Goal: Find specific page/section: Find specific page/section

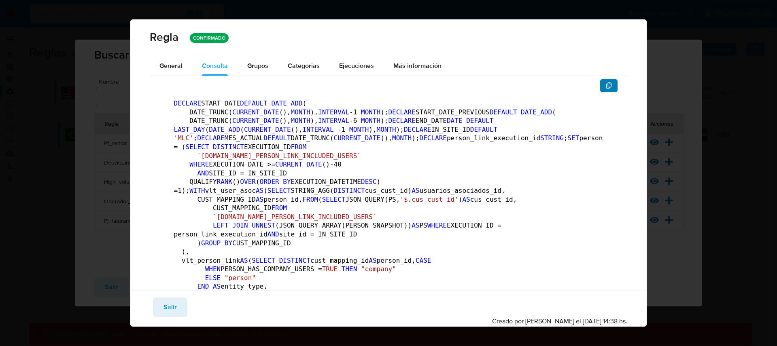
click at [606, 87] on button "button" at bounding box center [609, 85] width 18 height 13
click at [606, 90] on span "button" at bounding box center [609, 85] width 6 height 11
click at [174, 307] on span "Salir" at bounding box center [170, 308] width 13 height 18
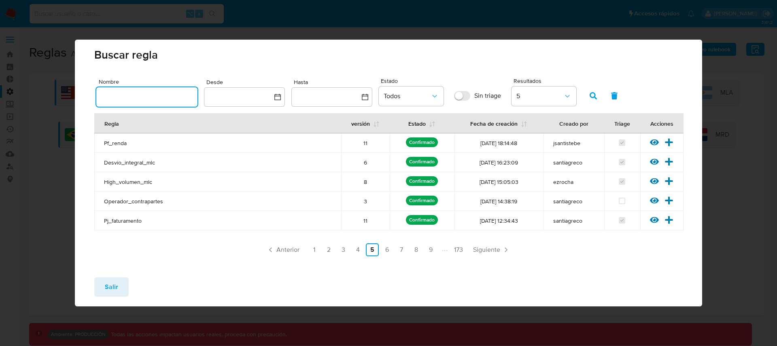
click at [142, 94] on input "text" at bounding box center [146, 97] width 101 height 11
type input "matri"
click at [590, 94] on icon "button" at bounding box center [593, 95] width 7 height 7
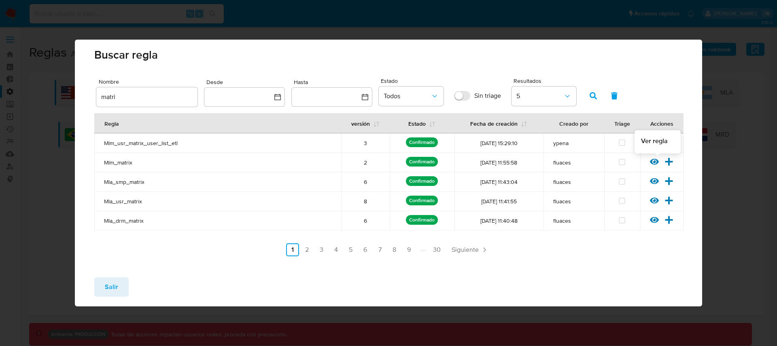
click at [656, 160] on icon at bounding box center [654, 162] width 9 height 6
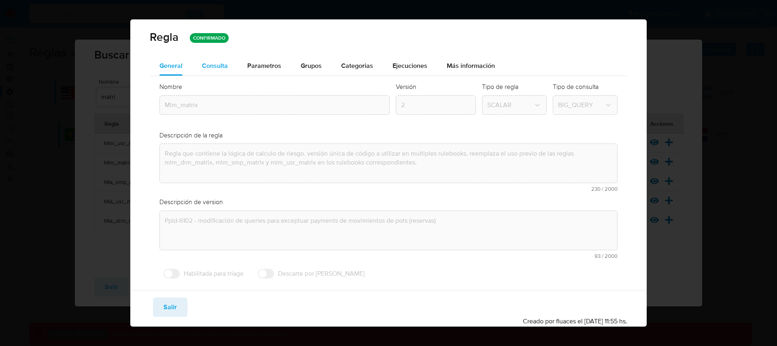
click at [221, 68] on span "Consulta" at bounding box center [215, 65] width 26 height 9
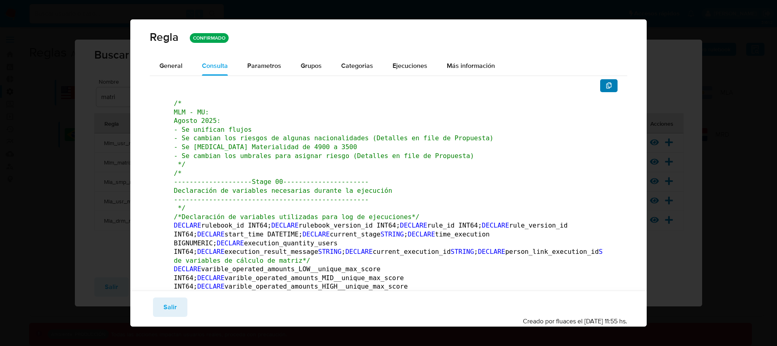
click at [606, 89] on icon "button" at bounding box center [609, 86] width 6 height 6
click at [181, 313] on button "Salir" at bounding box center [170, 307] width 34 height 19
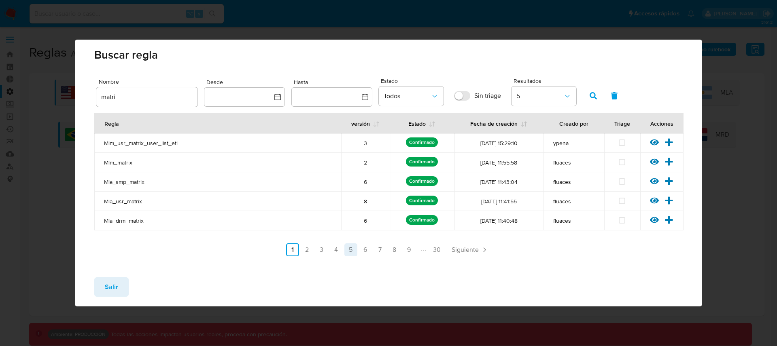
click at [355, 253] on link "5" at bounding box center [350, 250] width 13 height 13
click at [614, 99] on icon "button" at bounding box center [614, 95] width 6 height 7
click at [347, 252] on link "5" at bounding box center [350, 250] width 13 height 13
click at [656, 202] on icon at bounding box center [654, 200] width 9 height 9
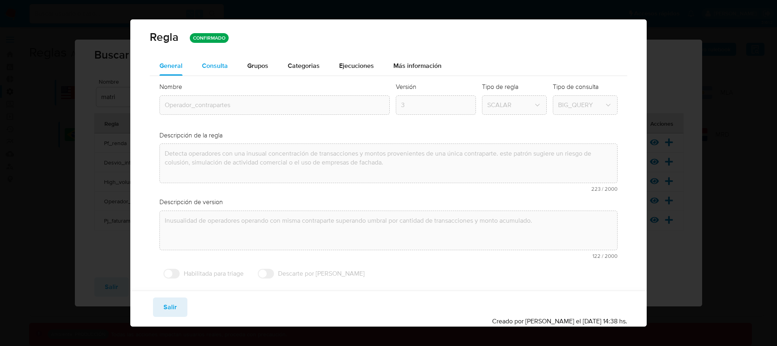
click at [223, 69] on div "Consulta" at bounding box center [215, 65] width 26 height 19
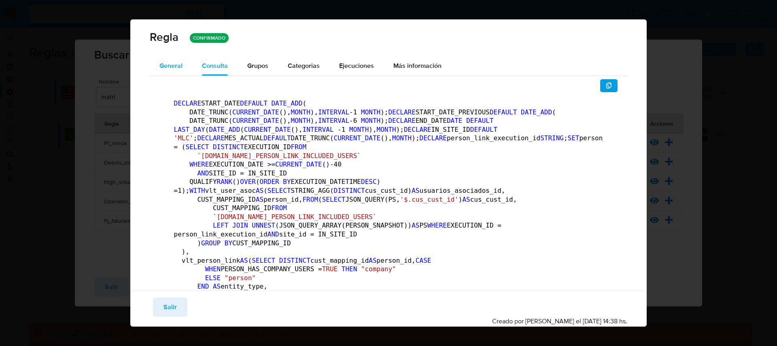
click at [178, 69] on span "General" at bounding box center [170, 65] width 23 height 9
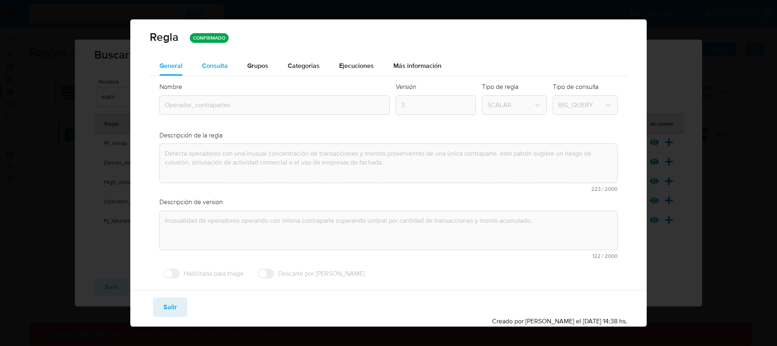
click at [215, 66] on span "Consulta" at bounding box center [215, 65] width 26 height 9
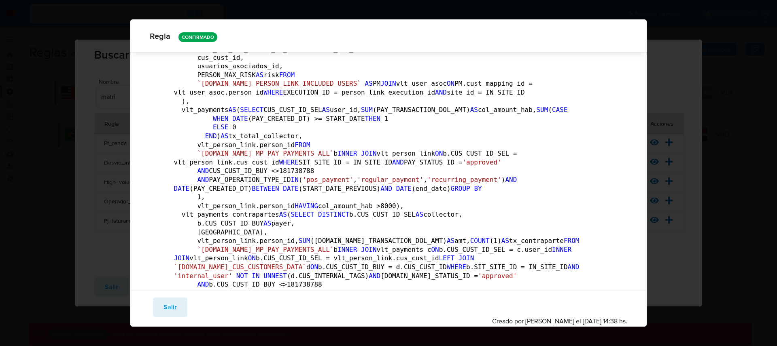
scroll to position [244, 0]
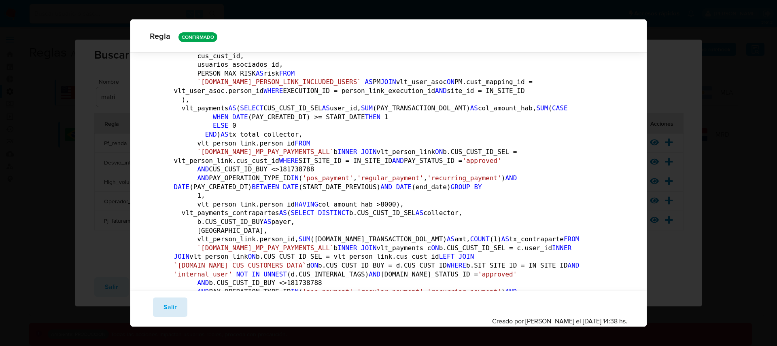
click at [174, 305] on span "Salir" at bounding box center [170, 308] width 13 height 18
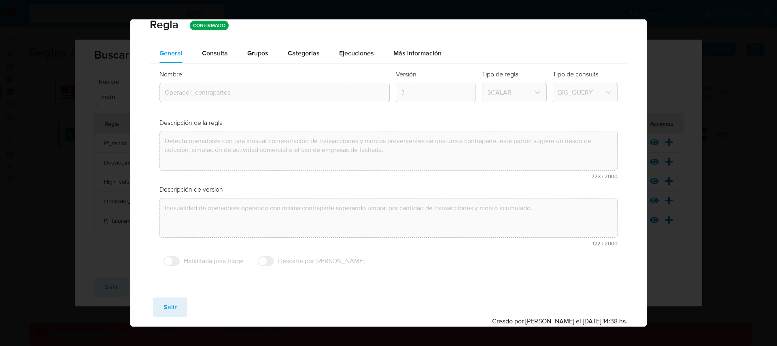
scroll to position [13, 0]
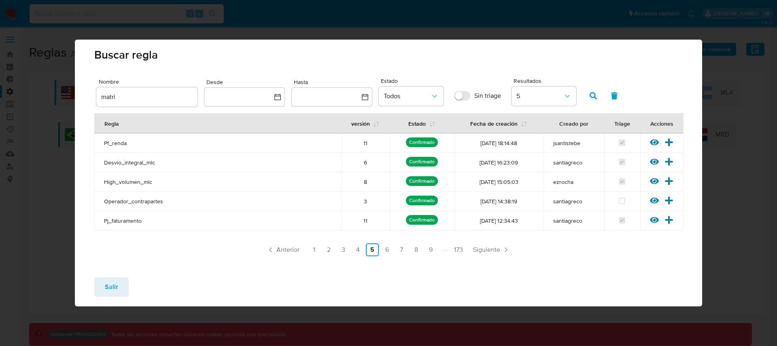
click at [164, 99] on input "matri" at bounding box center [146, 97] width 101 height 11
type input "matri"
click at [591, 100] on span "button" at bounding box center [593, 96] width 7 height 14
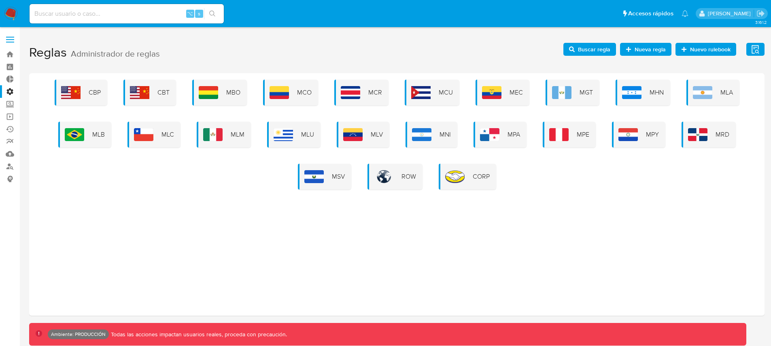
click at [595, 45] on span "Buscar regla" at bounding box center [594, 49] width 32 height 13
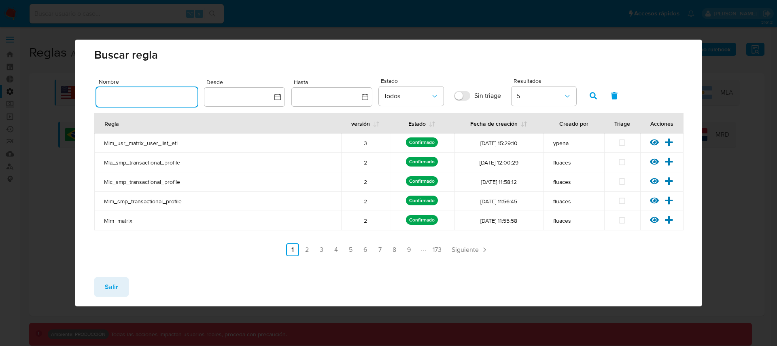
click at [179, 100] on input "text" at bounding box center [146, 97] width 101 height 11
type input "matri"
click at [588, 96] on button "button" at bounding box center [593, 95] width 21 height 19
click at [654, 221] on icon at bounding box center [654, 220] width 9 height 6
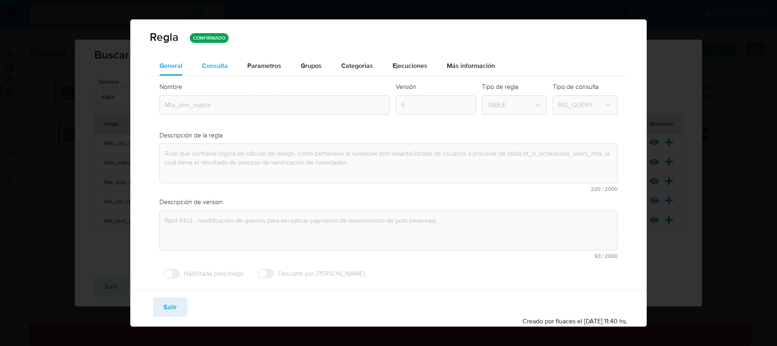
click at [225, 67] on span "Consulta" at bounding box center [215, 65] width 26 height 9
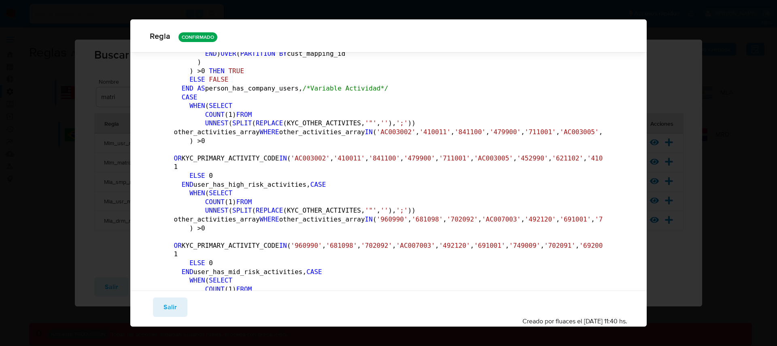
scroll to position [1364, 0]
click at [171, 307] on span "Salir" at bounding box center [170, 308] width 13 height 18
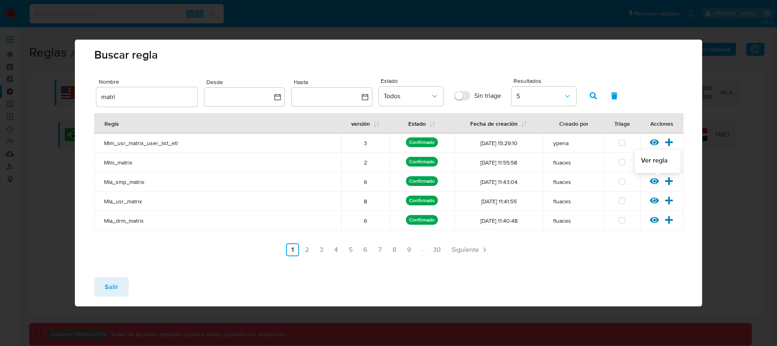
click at [654, 181] on icon at bounding box center [654, 182] width 9 height 6
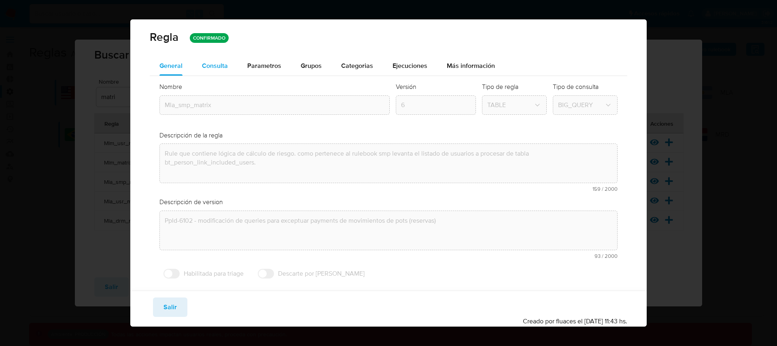
click at [227, 68] on button "Consulta" at bounding box center [214, 65] width 45 height 19
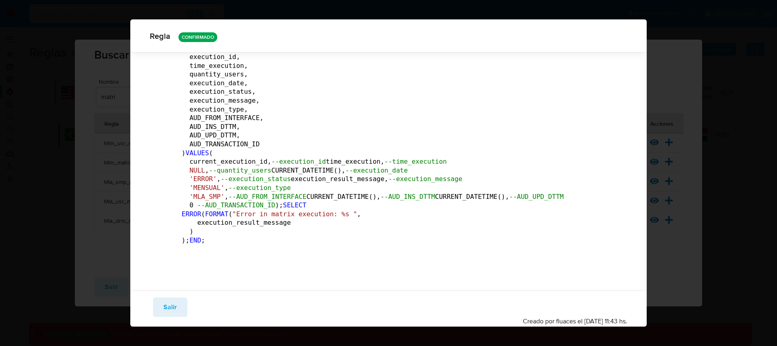
scroll to position [194450, 0]
click at [179, 309] on button "Salir" at bounding box center [170, 307] width 34 height 19
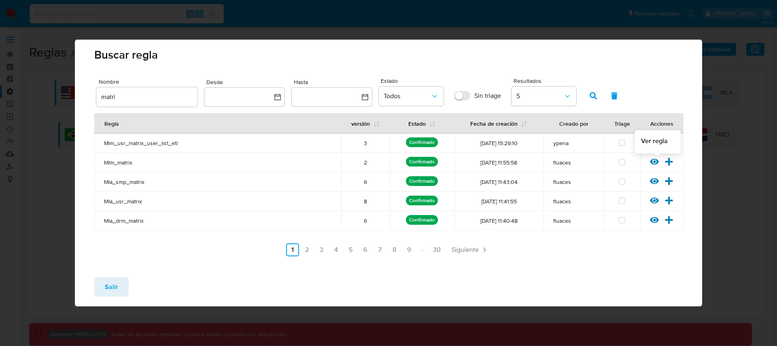
click at [656, 162] on icon at bounding box center [654, 162] width 9 height 6
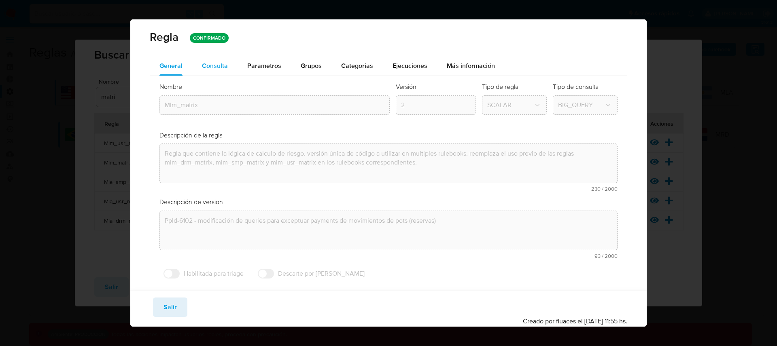
click at [218, 69] on span "Consulta" at bounding box center [215, 65] width 26 height 9
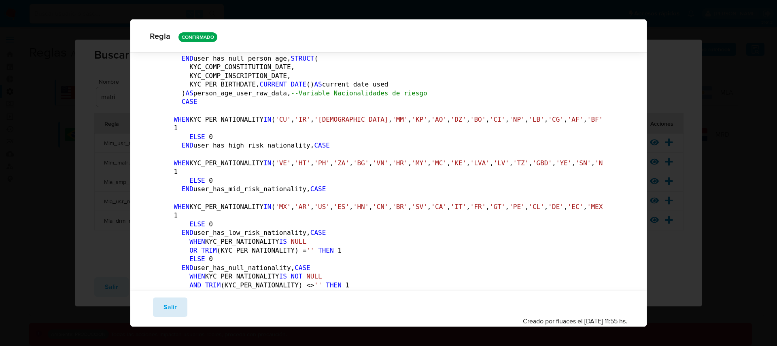
click at [170, 309] on span "Salir" at bounding box center [170, 308] width 13 height 18
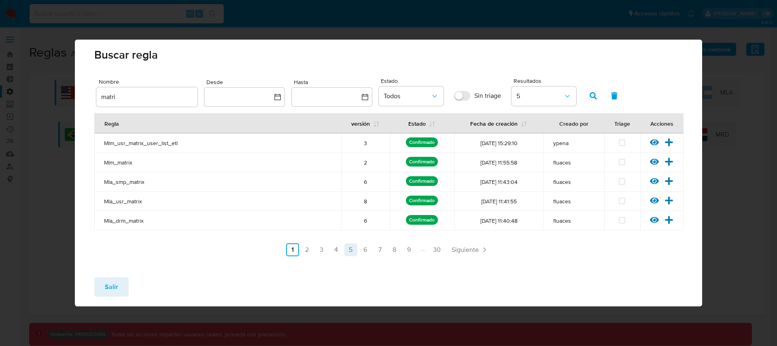
click at [349, 249] on link "5" at bounding box center [350, 250] width 13 height 13
click at [655, 181] on icon at bounding box center [654, 182] width 9 height 6
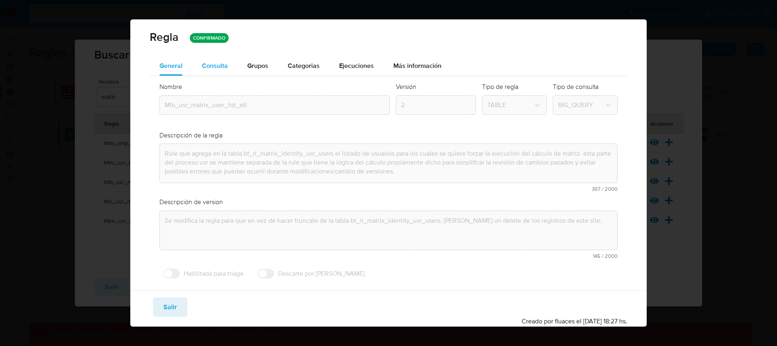
click at [214, 72] on div "Consulta" at bounding box center [215, 65] width 26 height 19
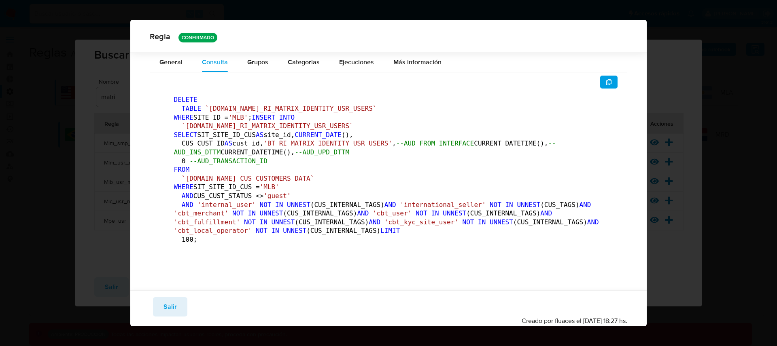
scroll to position [0, 0]
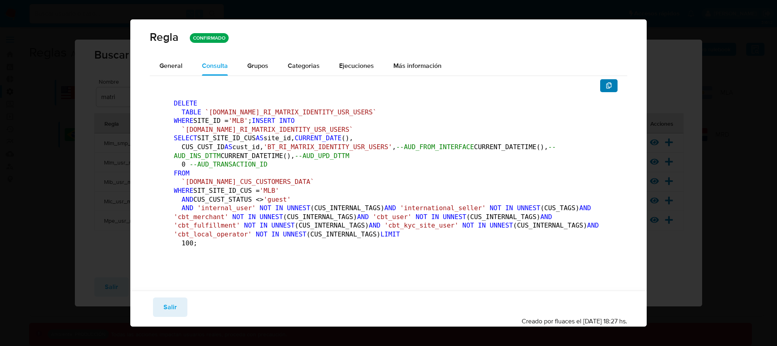
click at [606, 85] on icon "button" at bounding box center [609, 86] width 6 height 6
click at [177, 303] on button "Salir" at bounding box center [170, 307] width 34 height 19
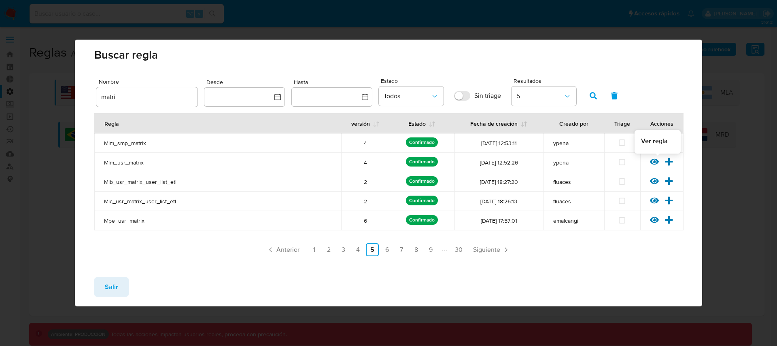
click at [653, 161] on icon at bounding box center [654, 161] width 9 height 9
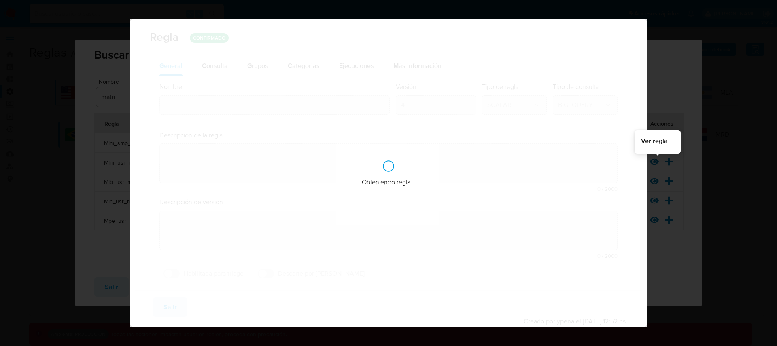
type input "Mlm_usr_matrix"
type textarea "Rule que contiene lógica de cálculo de riesgo. como pertenece al rulebook usr l…"
type textarea "Ppld-3541 - agregado de lógica para utilización de nueva marca de usuario repor…"
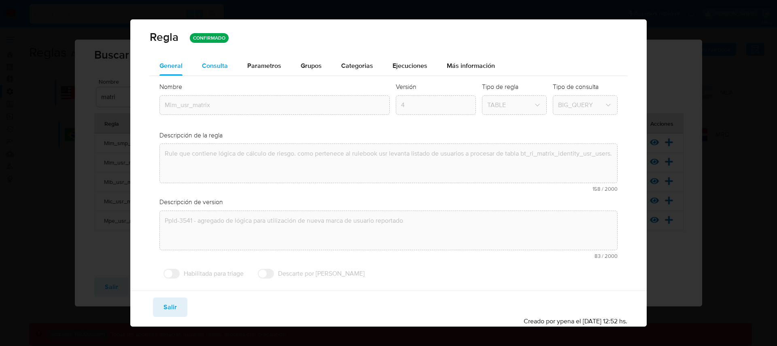
click at [222, 67] on span "Consulta" at bounding box center [215, 65] width 26 height 9
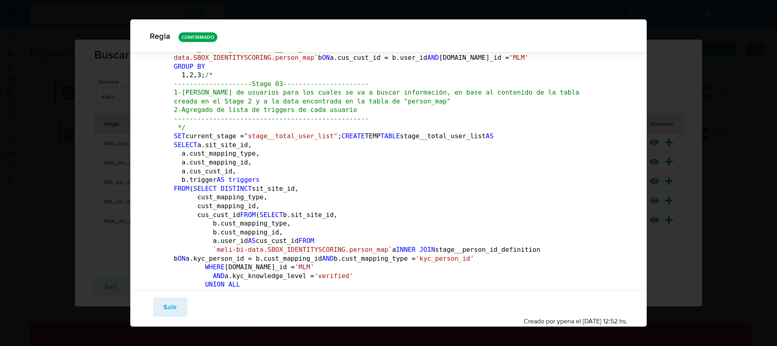
scroll to position [1006, 0]
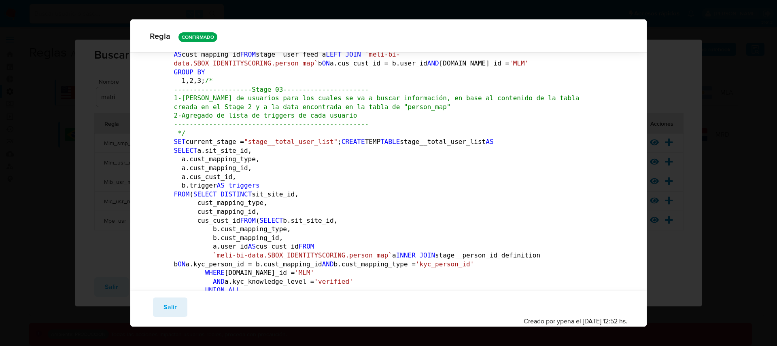
drag, startPoint x: 242, startPoint y: 166, endPoint x: 257, endPoint y: 165, distance: 15.4
drag, startPoint x: 233, startPoint y: 166, endPoint x: 245, endPoint y: 166, distance: 12.2
drag, startPoint x: 231, startPoint y: 168, endPoint x: 256, endPoint y: 168, distance: 25.1
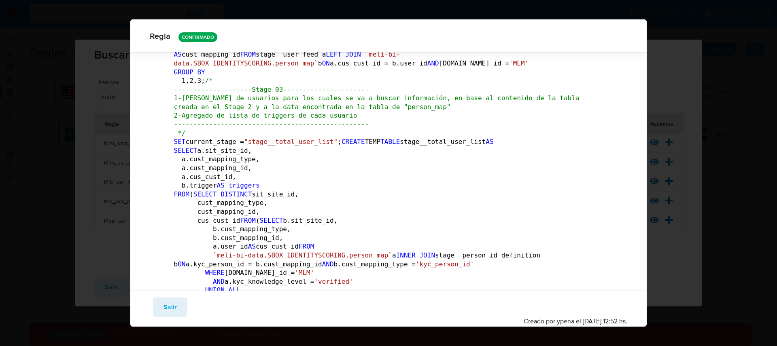
drag, startPoint x: 265, startPoint y: 167, endPoint x: 283, endPoint y: 168, distance: 18.3
drag, startPoint x: 281, startPoint y: 168, endPoint x: 246, endPoint y: 168, distance: 35.6
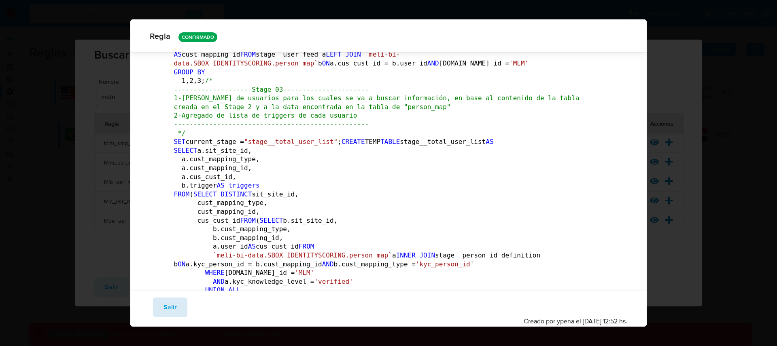
click at [170, 307] on span "Salir" at bounding box center [170, 308] width 13 height 18
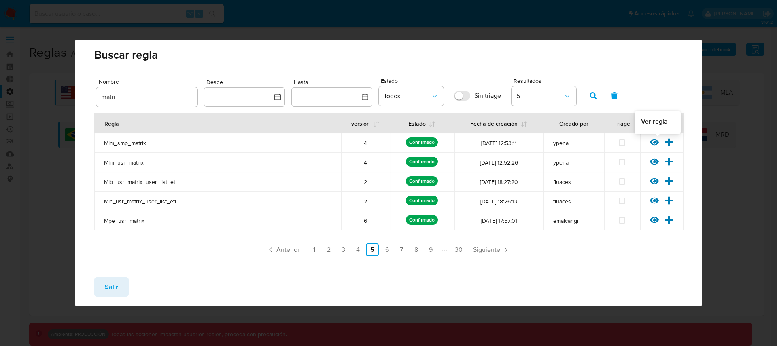
click at [657, 141] on icon at bounding box center [654, 143] width 9 height 6
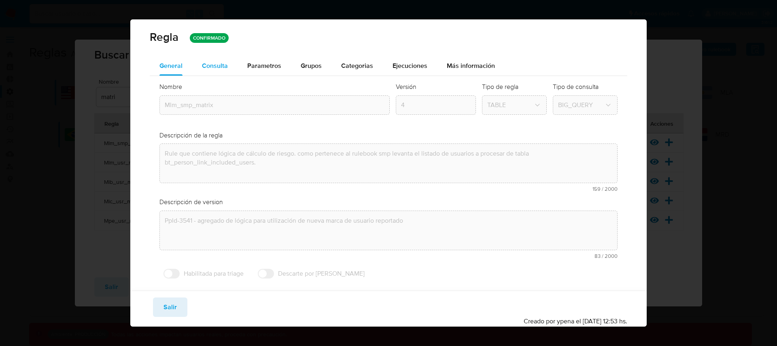
click at [211, 67] on span "Consulta" at bounding box center [215, 65] width 26 height 9
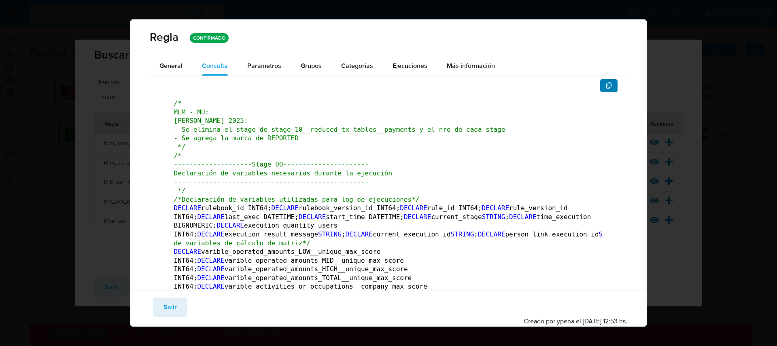
click at [606, 86] on icon "button" at bounding box center [609, 86] width 6 height 6
